Goal: Navigation & Orientation: Find specific page/section

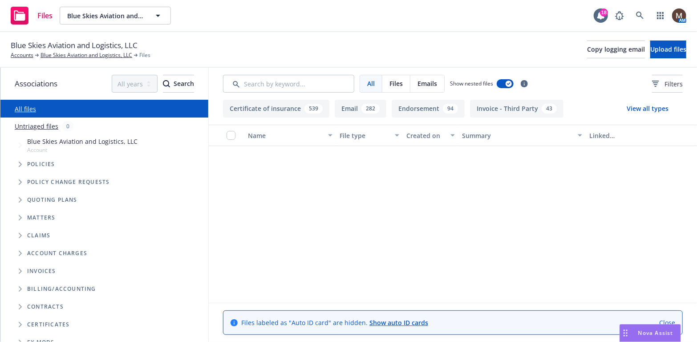
scroll to position [6502, 0]
